Goal: Information Seeking & Learning: Learn about a topic

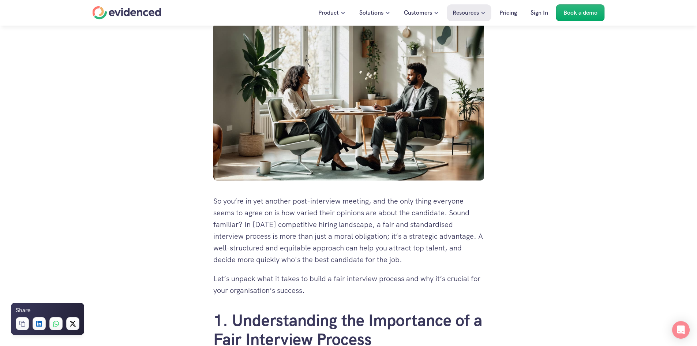
scroll to position [183, 0]
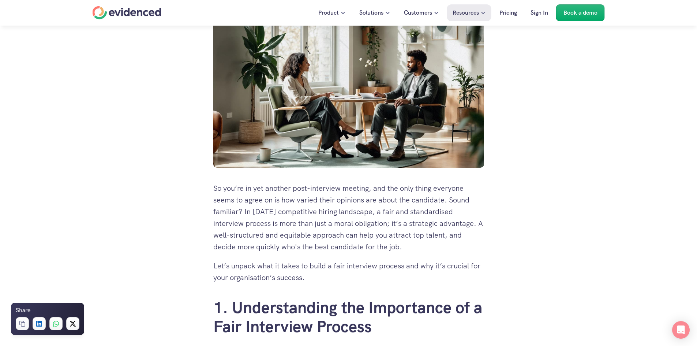
click at [481, 220] on p "So you’re in yet another post-interview meeting, and the only thing everyone se…" at bounding box center [348, 217] width 271 height 70
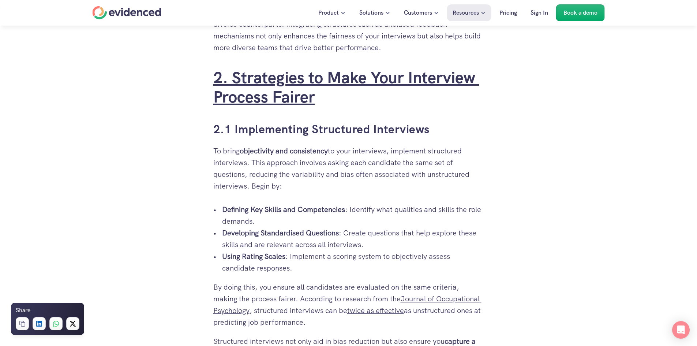
scroll to position [878, 0]
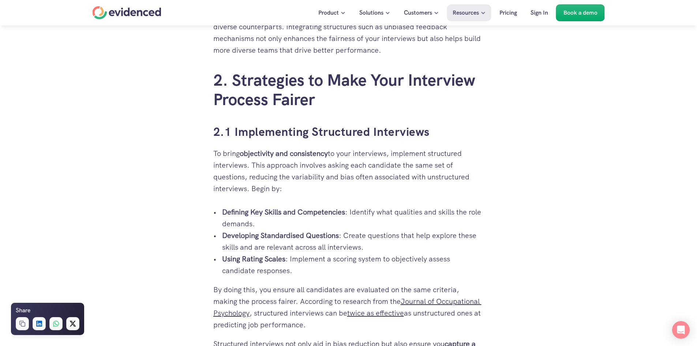
drag, startPoint x: 335, startPoint y: 147, endPoint x: 339, endPoint y: 147, distance: 3.7
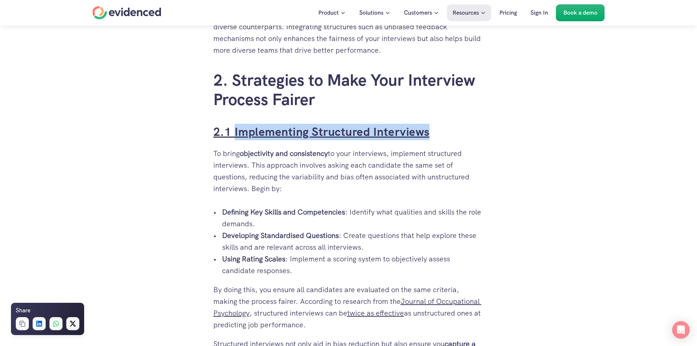
drag, startPoint x: 444, startPoint y: 132, endPoint x: 235, endPoint y: 134, distance: 208.6
click at [235, 134] on h3 "2.1 Implementing Structured Interviews" at bounding box center [348, 132] width 271 height 16
drag, startPoint x: 286, startPoint y: 191, endPoint x: 218, endPoint y: 158, distance: 75.8
click at [218, 158] on p "To bring objectivity and consistency to your interviews, implement structured i…" at bounding box center [348, 170] width 271 height 47
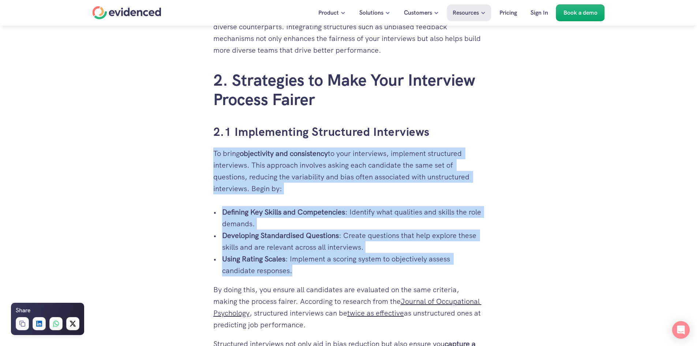
drag, startPoint x: 295, startPoint y: 273, endPoint x: 215, endPoint y: 156, distance: 142.1
copy div "To bring objectivity and consistency to your interviews, implement structured i…"
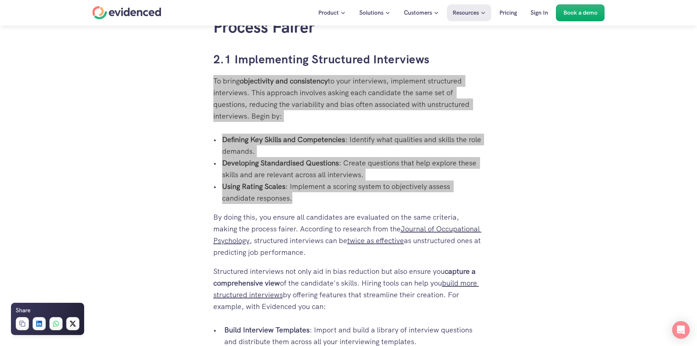
scroll to position [952, 0]
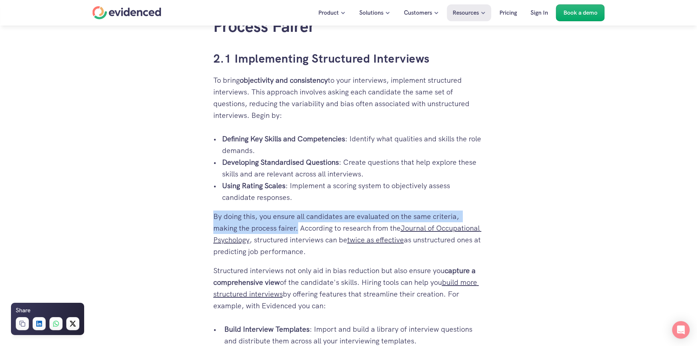
drag, startPoint x: 299, startPoint y: 229, endPoint x: 207, endPoint y: 210, distance: 94.5
copy p "By doing this, you ensure all candidates are evaluated on the same criteria, ma…"
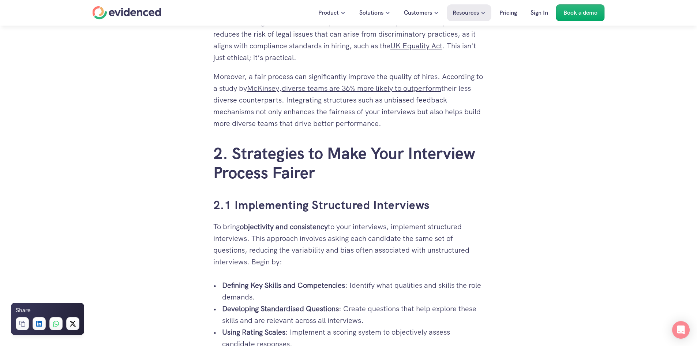
scroll to position [695, 0]
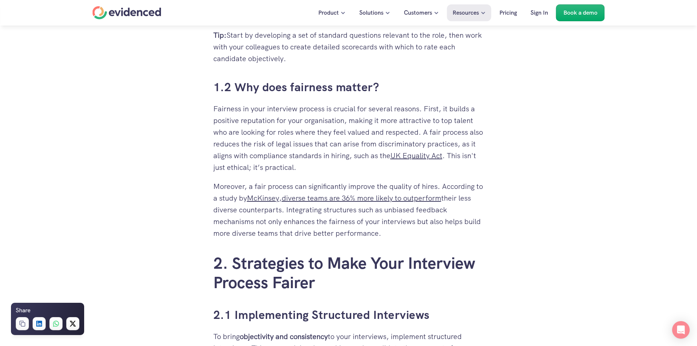
click at [285, 114] on p "Fairness in your interview process is crucial for several reasons. First, it bu…" at bounding box center [348, 138] width 271 height 70
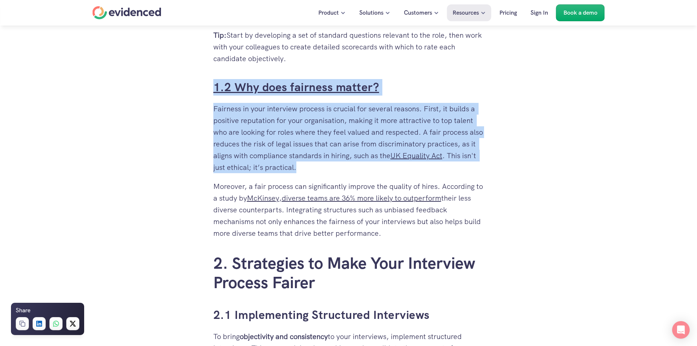
drag, startPoint x: 305, startPoint y: 160, endPoint x: 213, endPoint y: 91, distance: 114.5
copy div "1.2 Why does fairness matter? Fairness in your interview process is crucial for…"
drag, startPoint x: 282, startPoint y: 269, endPoint x: 279, endPoint y: 272, distance: 4.0
click at [282, 269] on link "2. Strategies to Make Your Interview Process Fairer" at bounding box center [346, 273] width 266 height 40
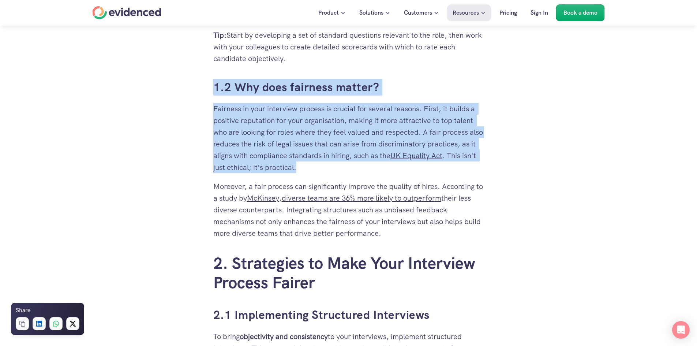
scroll to position [890, 0]
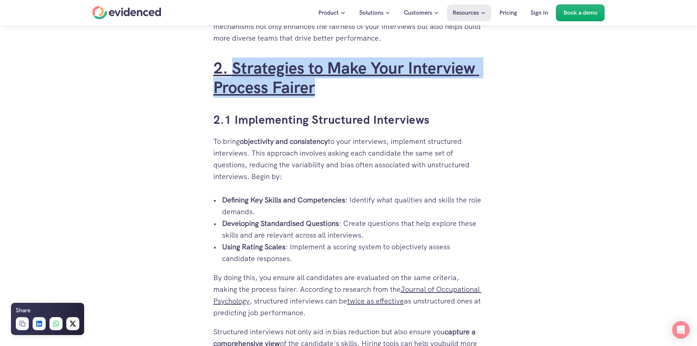
drag, startPoint x: 319, startPoint y: 91, endPoint x: 235, endPoint y: 67, distance: 87.6
click at [235, 67] on h2 "2. Strategies to Make Your Interview Process Fairer" at bounding box center [348, 78] width 271 height 39
copy link "Strategies to Make Your Interview Process Fairer"
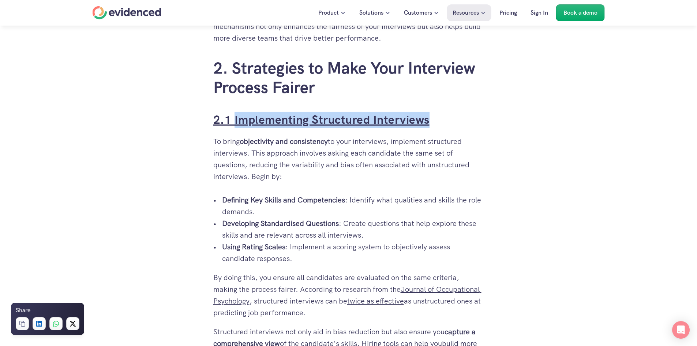
drag, startPoint x: 441, startPoint y: 122, endPoint x: 236, endPoint y: 123, distance: 205.3
click at [236, 123] on h3 "2.1 Implementing Structured Interviews" at bounding box center [348, 120] width 271 height 16
copy link "Implementing Structured Interviews"
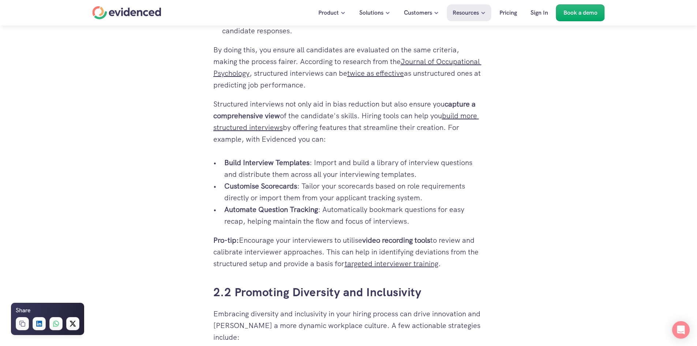
scroll to position [1147, 0]
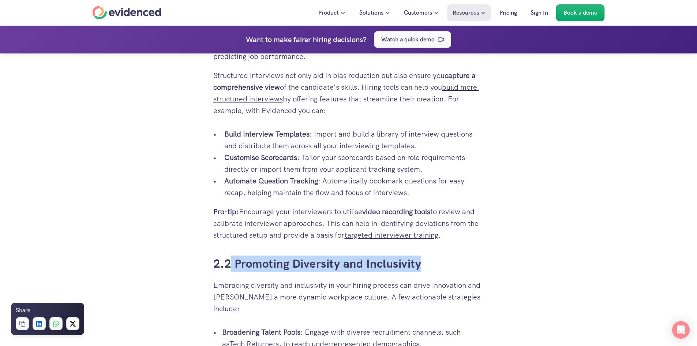
drag, startPoint x: 430, startPoint y: 263, endPoint x: 232, endPoint y: 252, distance: 199.0
click at [232, 252] on div "So you’re in yet another post-interview meeting, and the only thing everyone se…" at bounding box center [348, 308] width 271 height 2179
copy link "Promoting Diversity and Inclusivity"
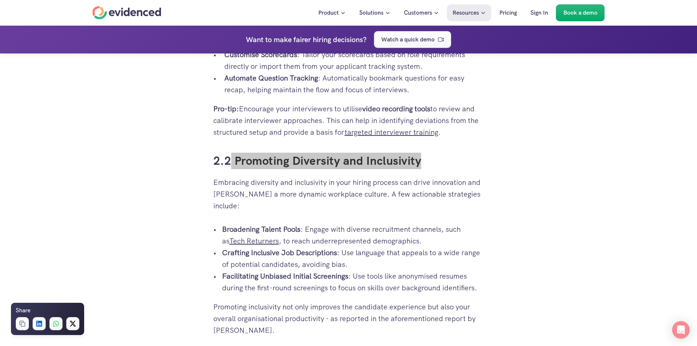
scroll to position [1256, 0]
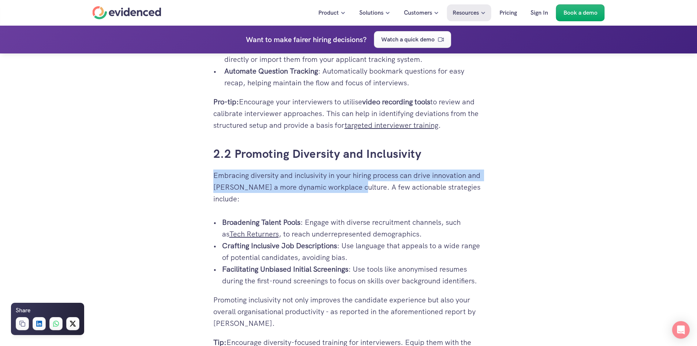
drag, startPoint x: 350, startPoint y: 188, endPoint x: 211, endPoint y: 175, distance: 139.3
click at [211, 175] on div "So you’re in yet another post-interview meeting, and the only thing everyone se…" at bounding box center [348, 112] width 285 height 2351
copy p "Embracing diversity and inclusivity in your hiring process can drive innovation…"
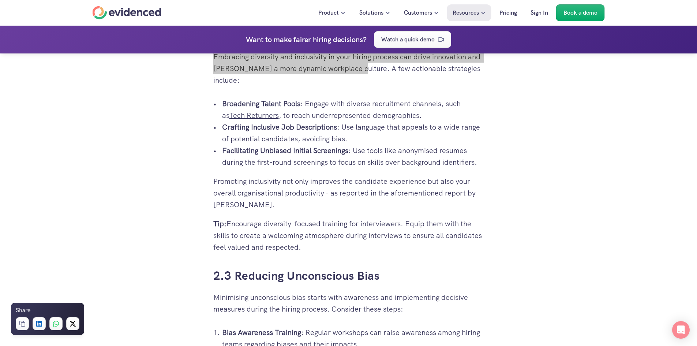
scroll to position [1403, 0]
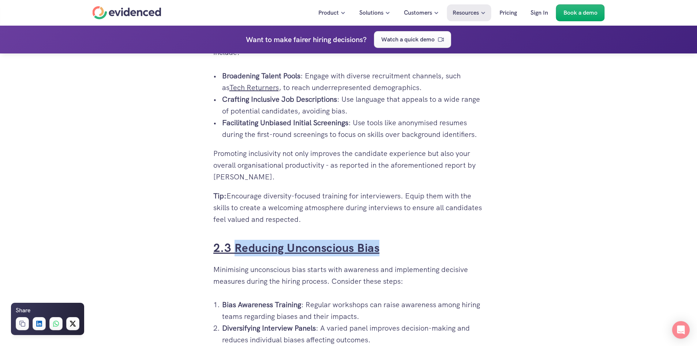
drag, startPoint x: 386, startPoint y: 238, endPoint x: 233, endPoint y: 232, distance: 153.1
click at [233, 240] on h3 "2.3 Reducing Unconscious Bias" at bounding box center [348, 248] width 271 height 16
copy link "Reducing Unconscious Bias"
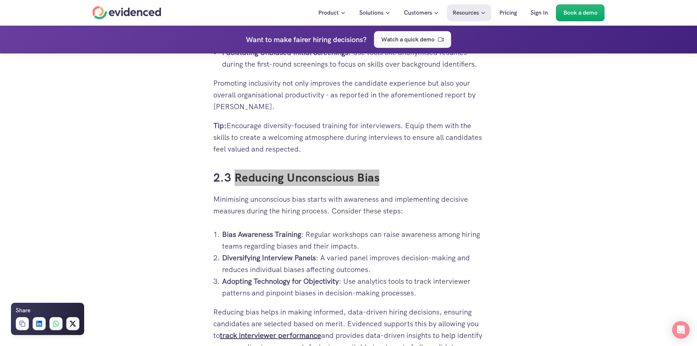
scroll to position [1476, 0]
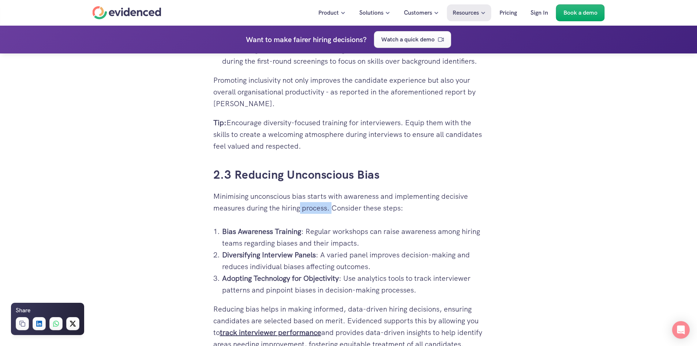
drag, startPoint x: 332, startPoint y: 197, endPoint x: 300, endPoint y: 190, distance: 32.5
click at [300, 190] on p "Minimising unconscious bias starts with awareness and implementing decisive mea…" at bounding box center [348, 201] width 271 height 23
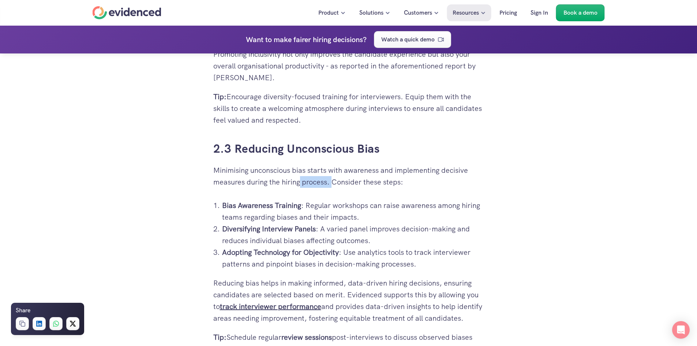
scroll to position [1513, 0]
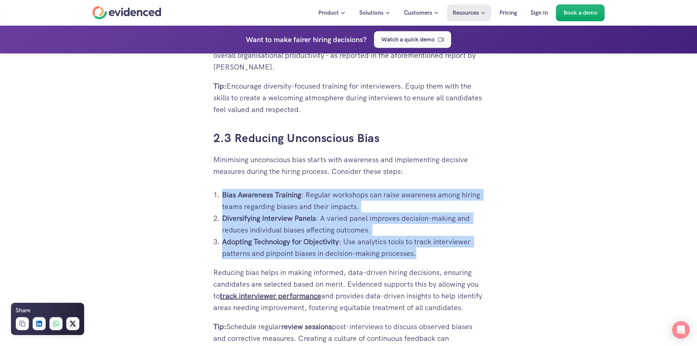
drag, startPoint x: 420, startPoint y: 242, endPoint x: 223, endPoint y: 184, distance: 206.0
click at [223, 189] on ol "Bias Awareness Training : Regular workshops can raise awareness among hiring te…" at bounding box center [348, 224] width 271 height 70
copy ol "Bias Awareness Training : Regular workshops can raise awareness among hiring te…"
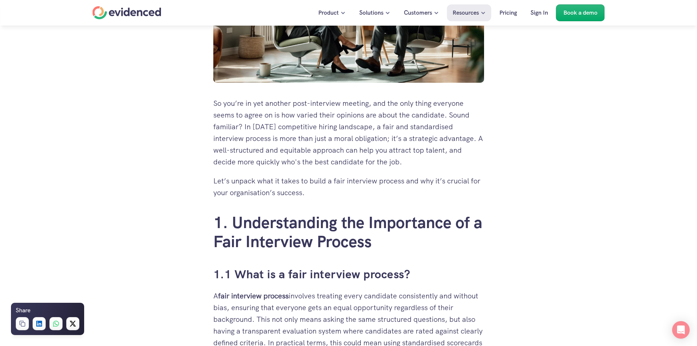
scroll to position [0, 0]
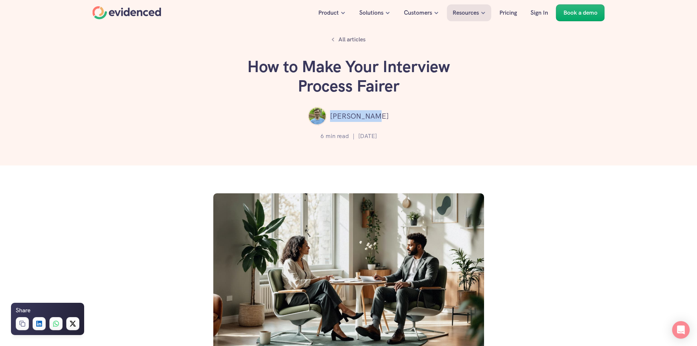
drag, startPoint x: 388, startPoint y: 117, endPoint x: 340, endPoint y: 116, distance: 47.6
click at [340, 116] on div "[PERSON_NAME]" at bounding box center [348, 116] width 653 height 18
copy p "[PERSON_NAME]"
click at [262, 74] on h1 "How to Make Your Interview Process Fairer" at bounding box center [349, 76] width 220 height 39
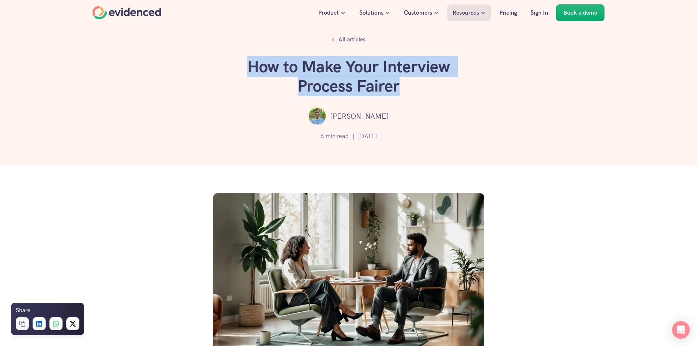
drag, startPoint x: 248, startPoint y: 66, endPoint x: 400, endPoint y: 79, distance: 152.4
click at [400, 79] on h1 "How to Make Your Interview Process Fairer" at bounding box center [349, 76] width 220 height 39
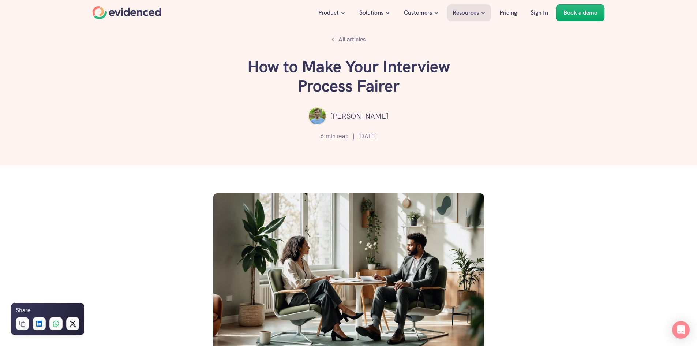
drag, startPoint x: 171, startPoint y: 11, endPoint x: 132, endPoint y: 16, distance: 39.8
click at [120, 13] on div "Product Solutions Customers Resources Pricing Sign In Book a demo" at bounding box center [349, 12] width 512 height 11
click at [66, 59] on div "All articles How to Make Your Interview Process Fairer [PERSON_NAME] 6 min read…" at bounding box center [348, 82] width 697 height 165
drag, startPoint x: 176, startPoint y: 12, endPoint x: 129, endPoint y: 31, distance: 50.9
click at [125, 7] on div "Product Solutions Customers Resources Pricing Sign In Book a demo" at bounding box center [349, 12] width 512 height 11
